Goal: Transaction & Acquisition: Purchase product/service

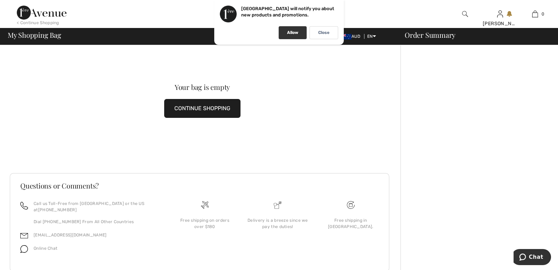
click at [289, 35] on p "Allow" at bounding box center [292, 32] width 11 height 5
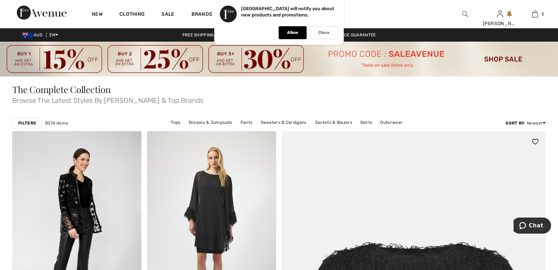
click at [325, 31] on p "Close" at bounding box center [323, 32] width 11 height 5
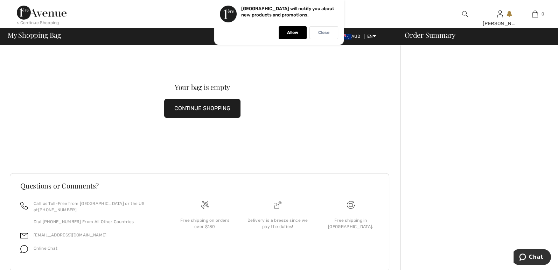
click at [332, 34] on div "Close" at bounding box center [323, 32] width 29 height 13
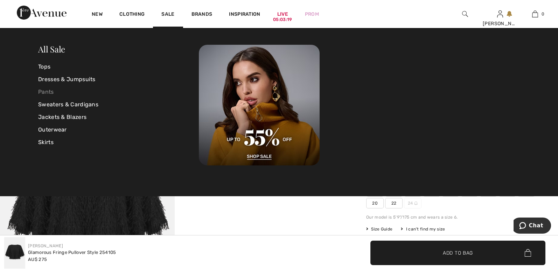
click at [41, 90] on link "Pants" at bounding box center [118, 92] width 161 height 13
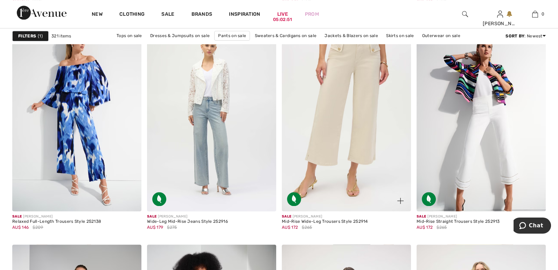
scroll to position [2352, 0]
click at [340, 132] on img at bounding box center [346, 115] width 129 height 194
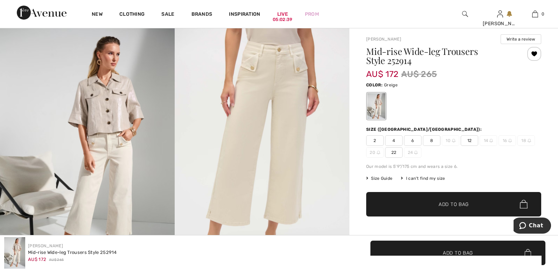
scroll to position [50, 0]
click at [449, 140] on span "10" at bounding box center [450, 141] width 17 height 10
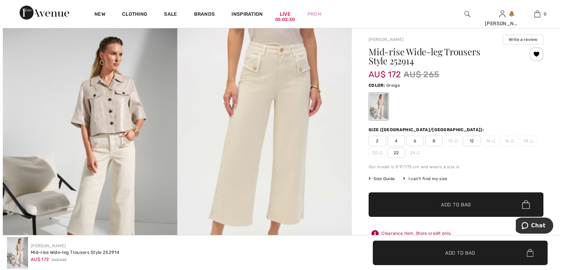
scroll to position [51, 0]
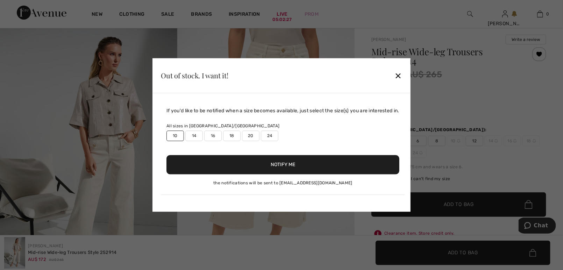
click at [288, 167] on button "Notify Me" at bounding box center [283, 164] width 233 height 19
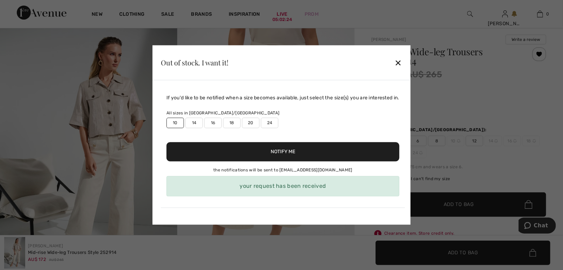
click at [402, 64] on div "✕" at bounding box center [398, 62] width 7 height 15
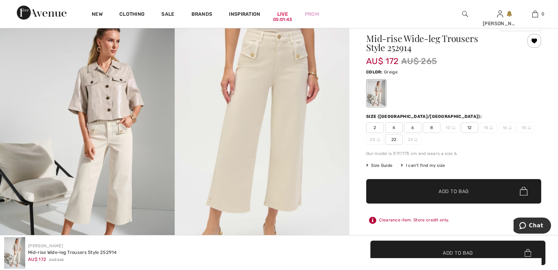
scroll to position [63, 0]
click at [432, 129] on span "8" at bounding box center [431, 128] width 17 height 10
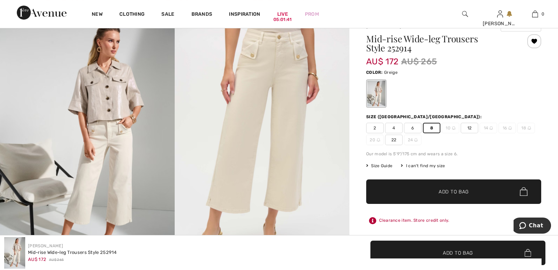
click at [445, 191] on span "Add to Bag" at bounding box center [453, 191] width 30 height 7
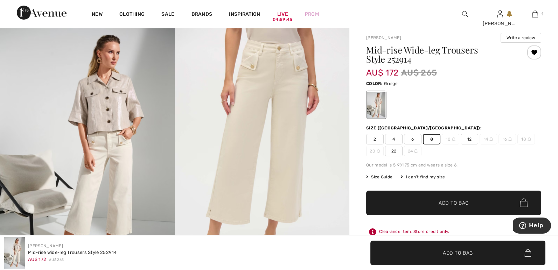
scroll to position [0, 0]
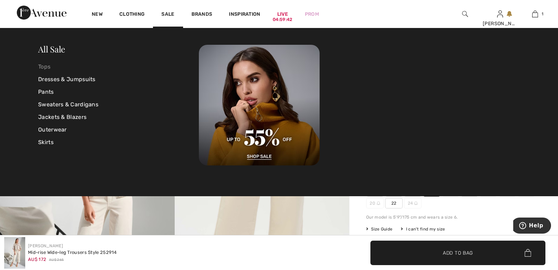
click at [45, 66] on link "Tops" at bounding box center [118, 67] width 161 height 13
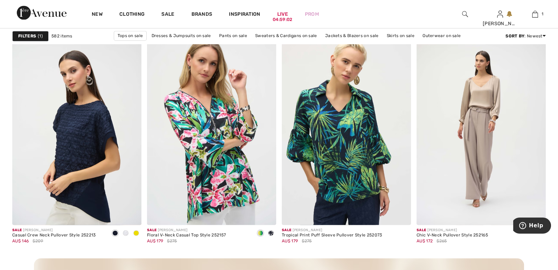
scroll to position [2565, 0]
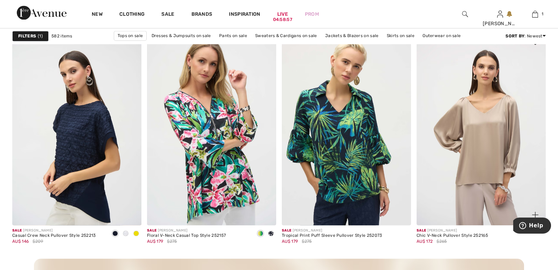
click at [499, 131] on img at bounding box center [480, 128] width 129 height 194
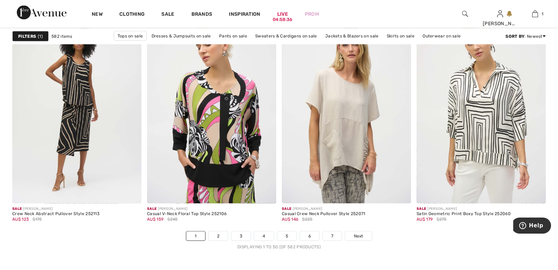
scroll to position [3355, 0]
click at [213, 236] on link "2" at bounding box center [218, 235] width 19 height 9
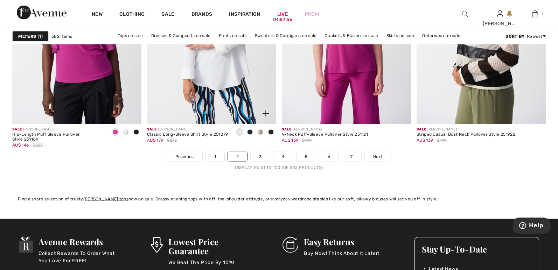
scroll to position [3449, 0]
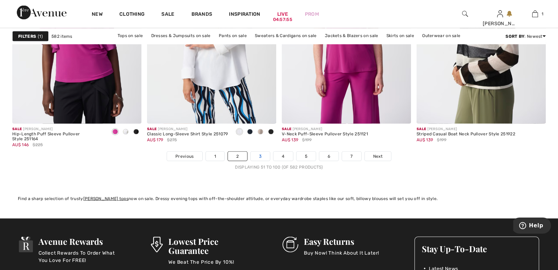
click at [261, 157] on link "3" at bounding box center [260, 156] width 19 height 9
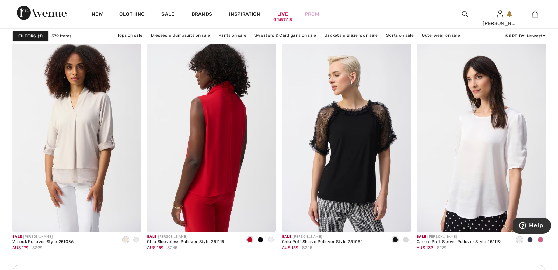
scroll to position [2559, 0]
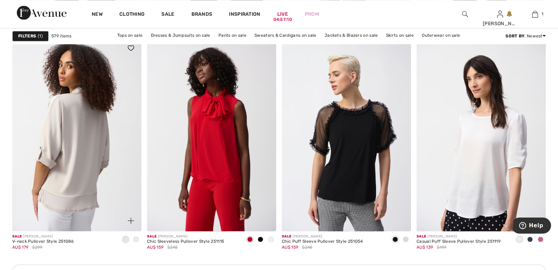
click at [91, 156] on img at bounding box center [76, 134] width 129 height 194
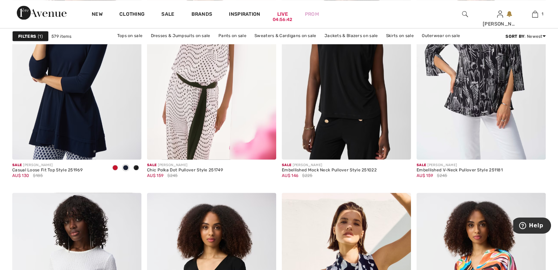
scroll to position [3187, 0]
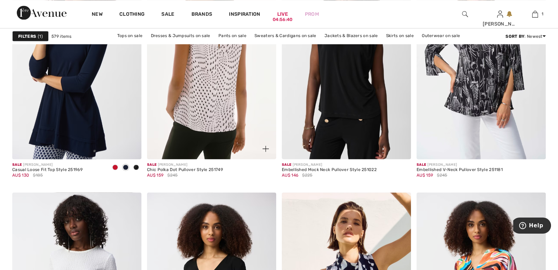
click at [209, 97] on img at bounding box center [211, 62] width 129 height 194
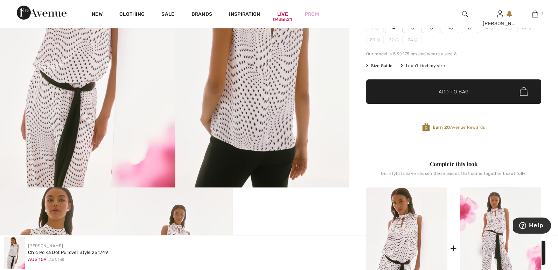
scroll to position [151, 0]
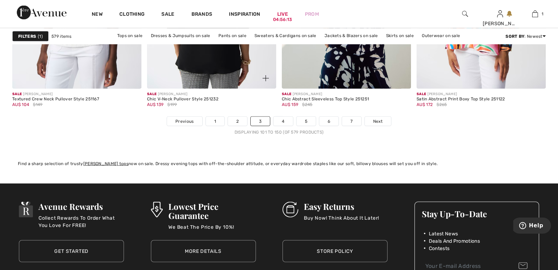
scroll to position [3470, 0]
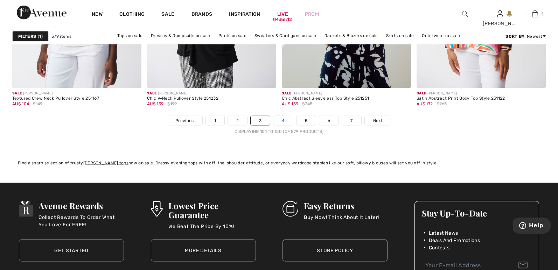
click at [286, 121] on link "4" at bounding box center [282, 120] width 19 height 9
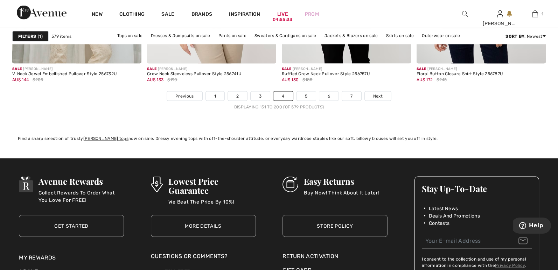
scroll to position [3510, 0]
click at [299, 96] on link "5" at bounding box center [305, 95] width 19 height 9
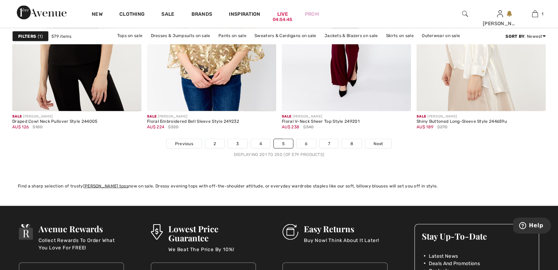
scroll to position [3447, 0]
click at [309, 142] on link "6" at bounding box center [305, 143] width 19 height 9
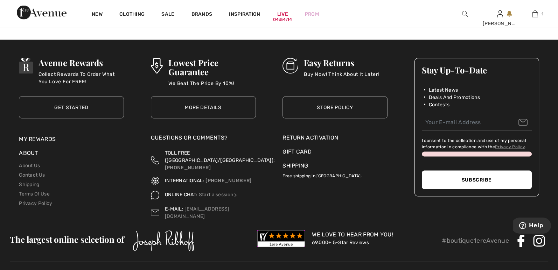
scroll to position [3628, 0]
